Goal: Task Accomplishment & Management: Complete application form

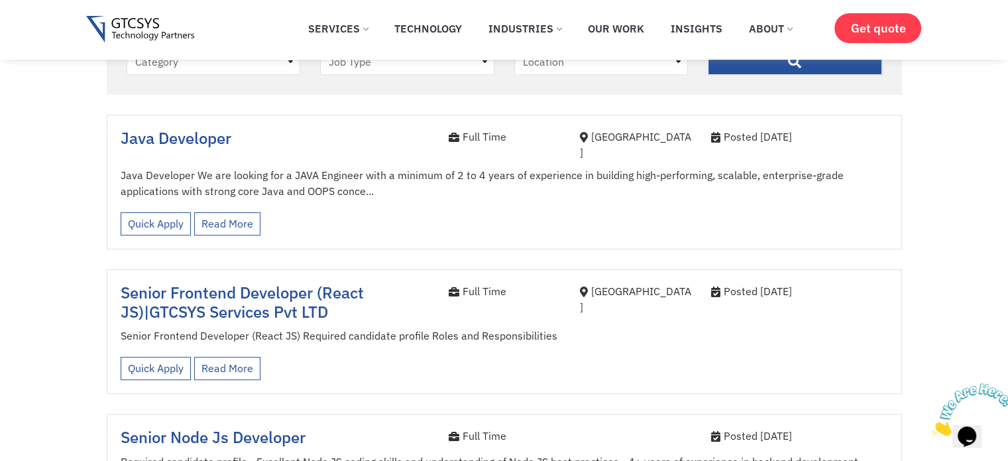
scroll to position [368, 0]
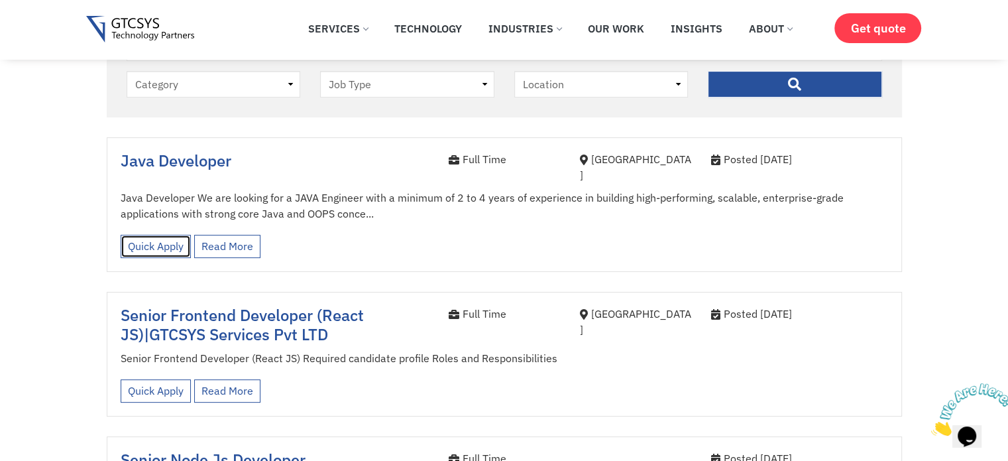
click at [156, 235] on link "Quick Apply" at bounding box center [156, 246] width 70 height 23
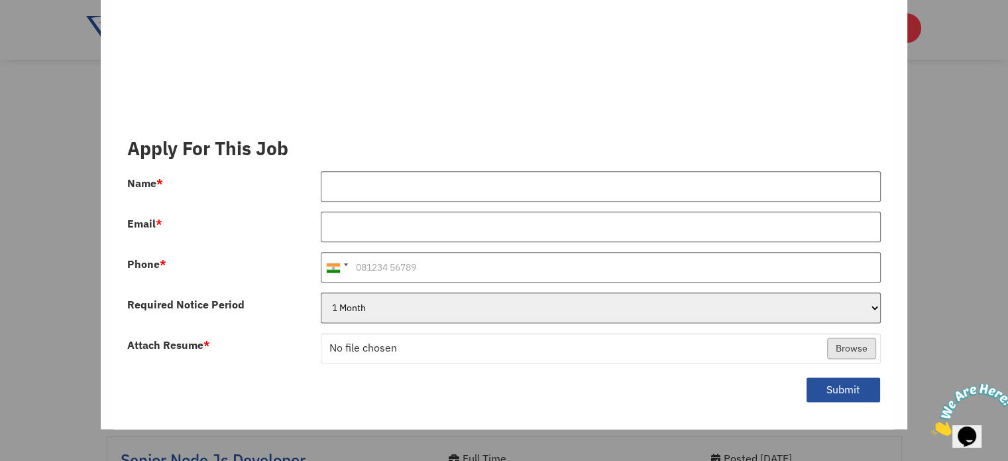
scroll to position [1571, 0]
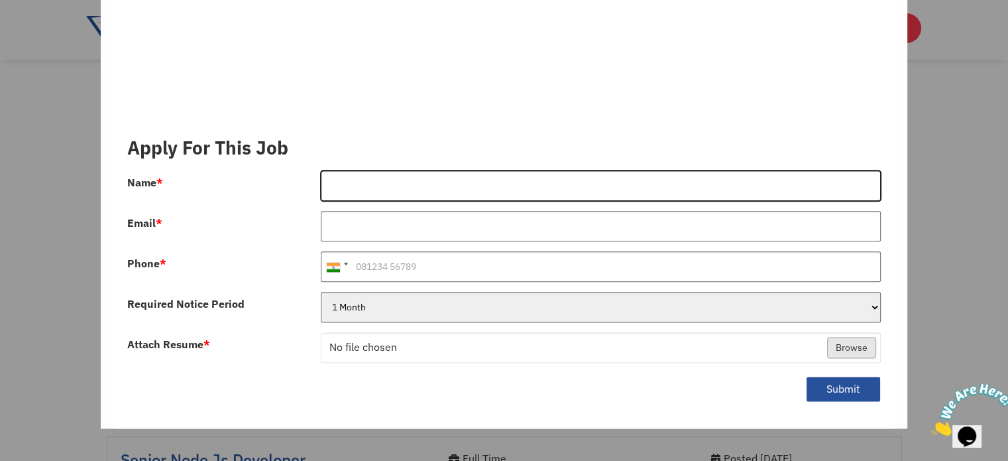
click at [357, 170] on input "Name *" at bounding box center [601, 185] width 560 height 30
type input "[PERSON_NAME]"
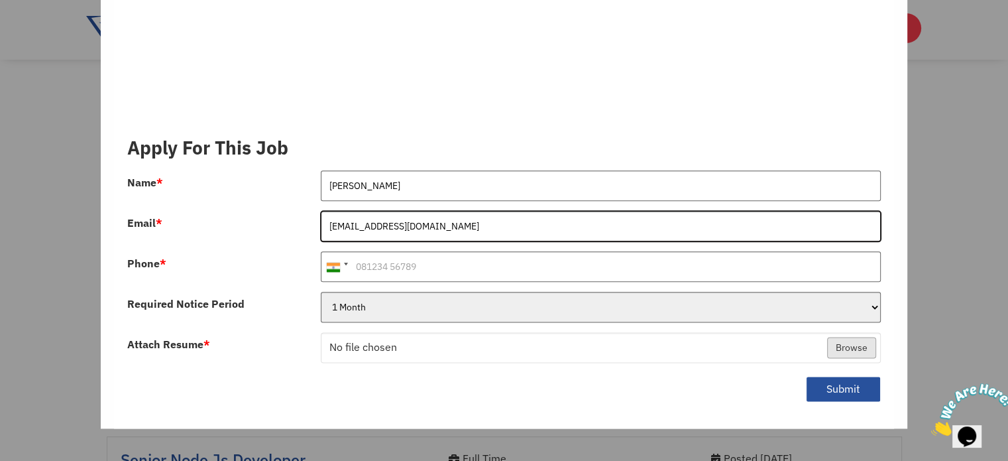
type input "[EMAIL_ADDRESS][DOMAIN_NAME]"
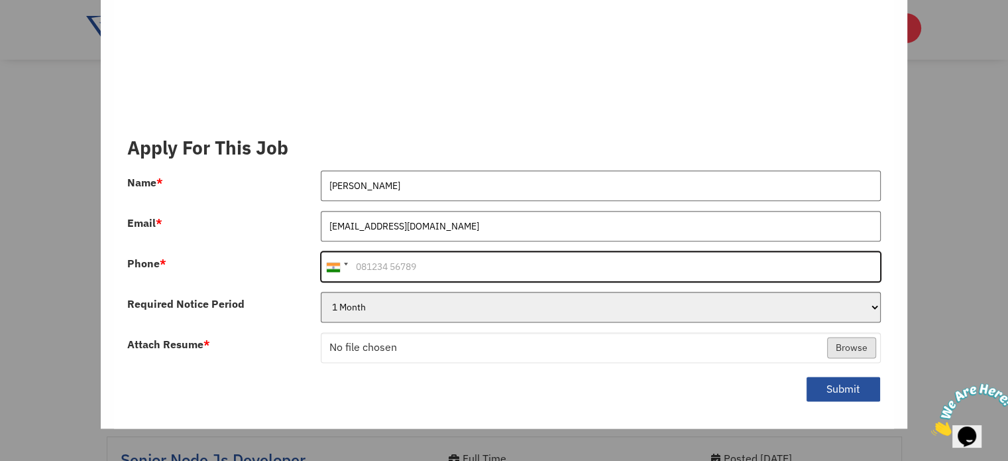
click at [384, 256] on input "Phone *" at bounding box center [601, 266] width 560 height 30
type input "8488958461"
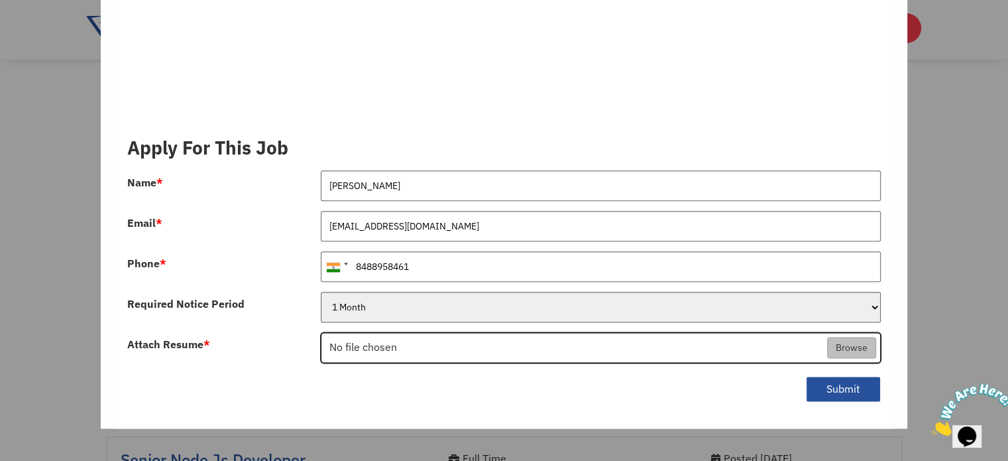
click at [850, 335] on input "Attach Resume *" at bounding box center [600, 348] width 559 height 30
type input "C:\fakepath\Pankaj_Resume.pdf"
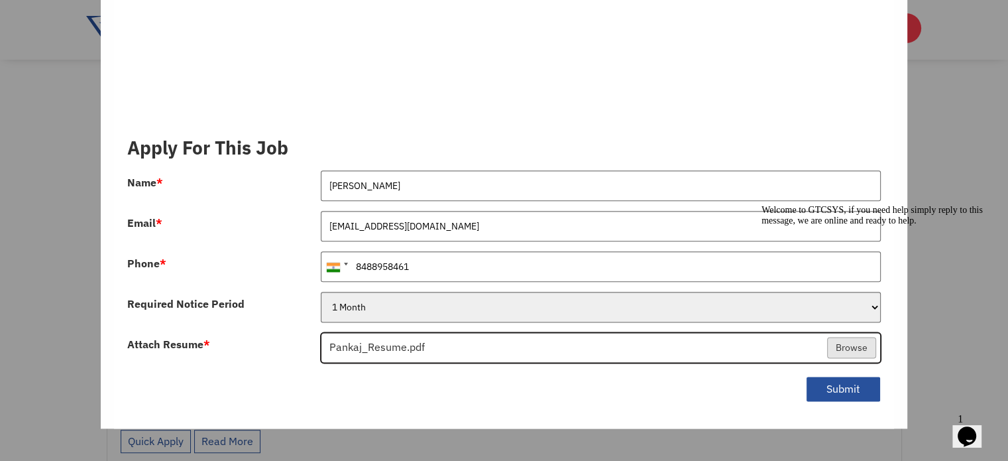
scroll to position [602, 0]
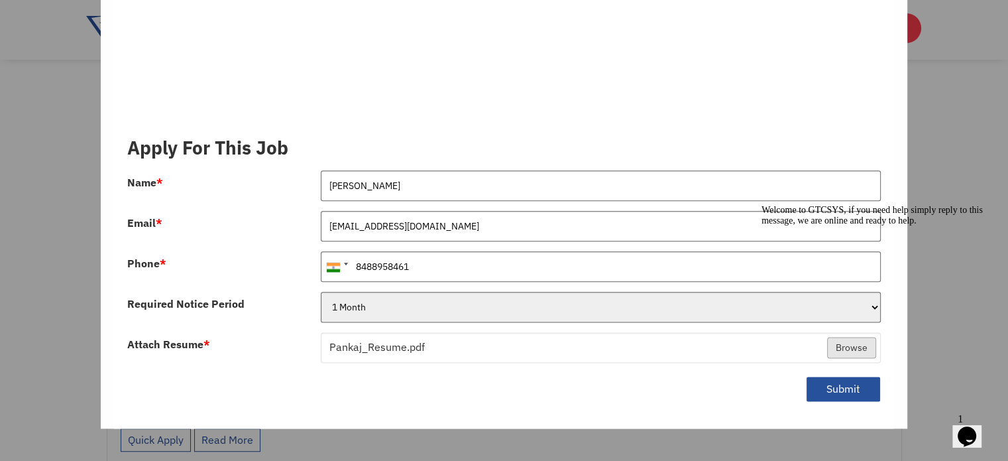
click at [761, 205] on icon "Chat attention grabber" at bounding box center [761, 205] width 0 height 0
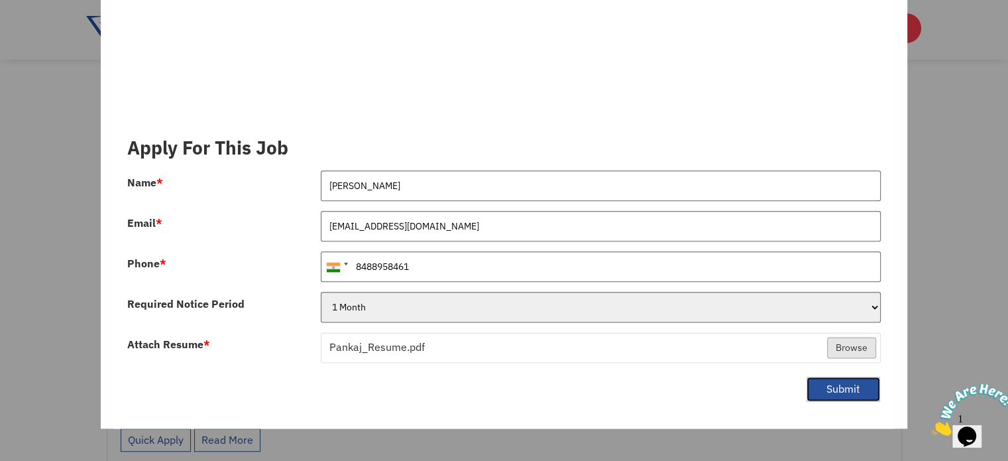
click at [832, 378] on button "Submit" at bounding box center [843, 389] width 75 height 26
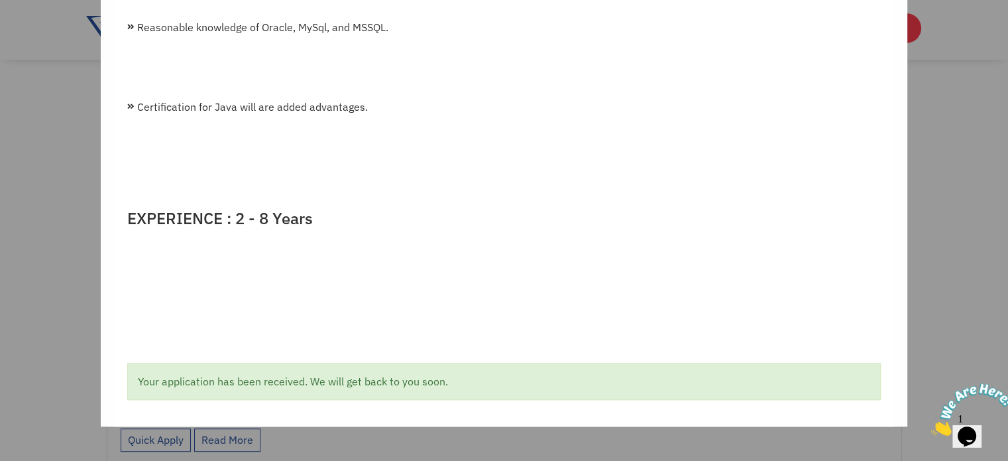
scroll to position [1333, 0]
